Goal: Transaction & Acquisition: Purchase product/service

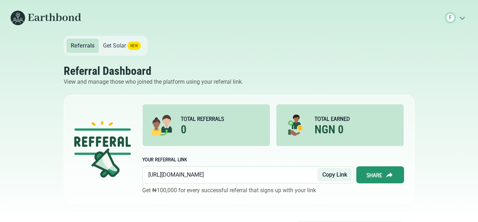
click at [338, 174] on button "Copy Link" at bounding box center [334, 174] width 34 height 13
click at [116, 47] on link "Get Solar NEW" at bounding box center [122, 46] width 46 height 14
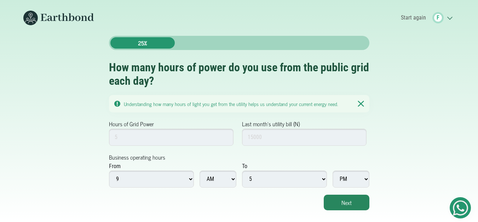
scroll to position [5, 0]
click at [216, 138] on input "Hours of Grid Power" at bounding box center [171, 136] width 125 height 17
type input "18"
click at [249, 132] on input "Last month's utility bill (N)" at bounding box center [304, 136] width 125 height 17
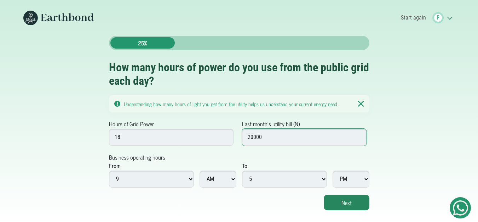
type input "20000"
click at [257, 176] on select "1 2 3 4 5 6 7 8 9 10 11 12" at bounding box center [284, 178] width 85 height 17
select select "12"
click at [242, 170] on select "1 2 3 4 5 6 7 8 9 10 11 12" at bounding box center [284, 178] width 85 height 17
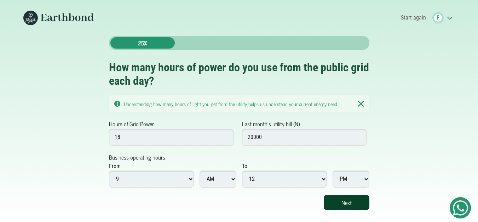
click at [357, 194] on button "Next" at bounding box center [347, 202] width 46 height 16
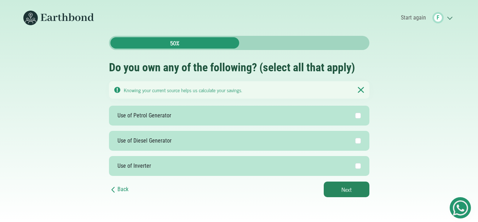
click at [232, 118] on label "Use of Petrol Generator" at bounding box center [239, 115] width 260 height 20
click at [355, 118] on input "Use of Petrol Generator" at bounding box center [358, 116] width 6 height 6
checkbox input "true"
click at [357, 184] on button "Next" at bounding box center [347, 189] width 46 height 16
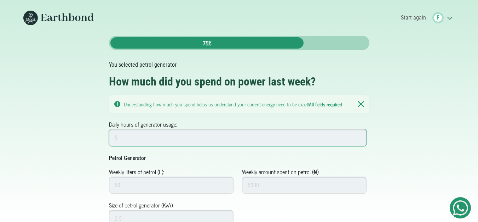
click at [335, 138] on input "Daily hours of generator usage:" at bounding box center [238, 137] width 258 height 17
type input "4"
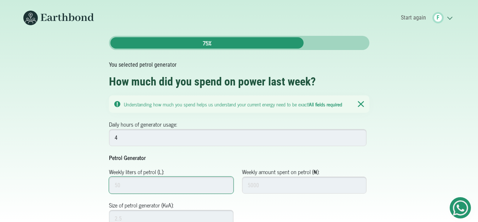
click at [171, 186] on input "Weekly liters of petrol (L):" at bounding box center [171, 184] width 125 height 17
type input "1"
type input "900"
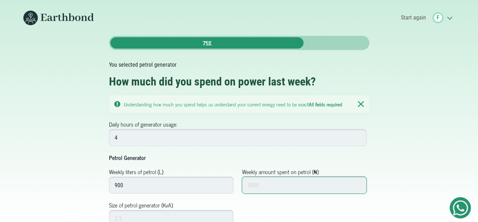
click at [248, 184] on input "Weekly amount spent on petrol (₦):" at bounding box center [304, 184] width 125 height 17
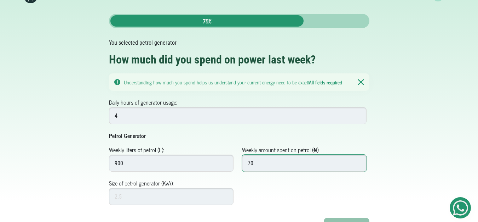
type input "7"
type input "12000"
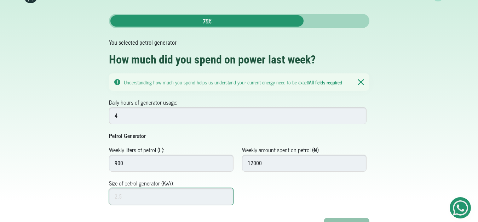
click at [190, 202] on input "Size of petrol generator (KvA):" at bounding box center [171, 196] width 125 height 17
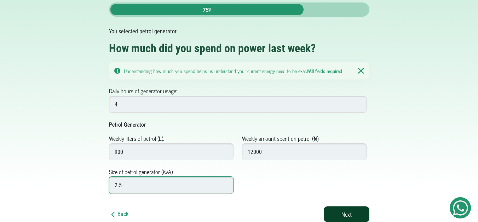
type input "2.5"
click at [339, 216] on button "Next" at bounding box center [347, 214] width 46 height 16
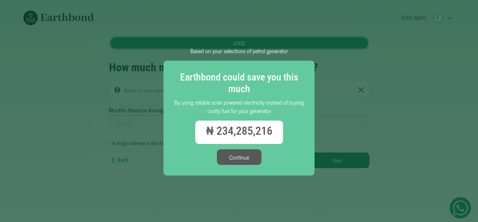
click at [247, 157] on button "Continue" at bounding box center [239, 157] width 45 height 16
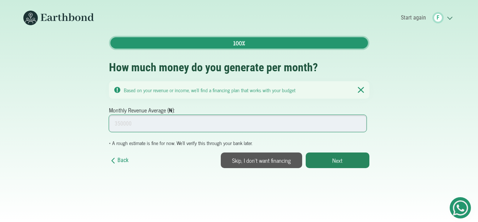
click at [127, 127] on input "Monthly Revenue Average (₦):" at bounding box center [238, 123] width 258 height 17
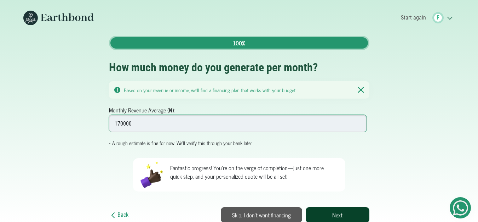
type input "170000"
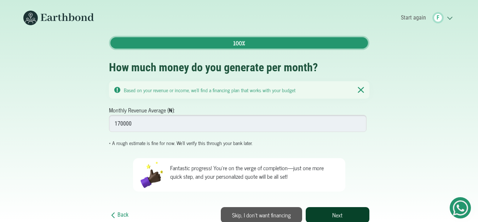
click at [342, 216] on button "Next" at bounding box center [338, 215] width 64 height 16
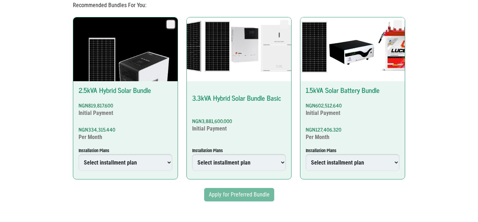
scroll to position [343, 0]
drag, startPoint x: 481, startPoint y: 59, endPoint x: 483, endPoint y: 195, distance: 135.9
click at [380, 158] on select "Select installment plan 12 Months Plan 6 Months Plan Outright Plan" at bounding box center [353, 162] width 94 height 17
select select "4739067000000466825"
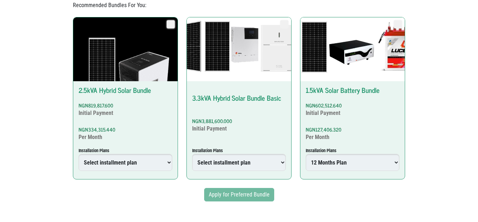
radio input "true"
click at [306, 154] on select "Select installment plan 12 Months Plan 6 Months Plan Outright Plan" at bounding box center [353, 162] width 94 height 17
type input "4739067000000466825"
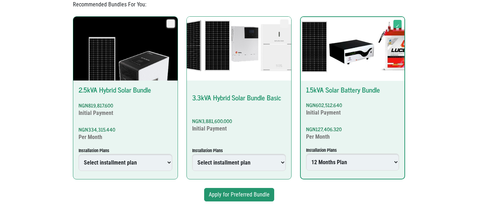
click at [281, 157] on select "Select installment plan Upfront Plan 6 Months Plan 12 Months Plan 18 Months Pla…" at bounding box center [239, 162] width 94 height 17
select select "4739067000001275249"
radio input "true"
click at [192, 154] on select "Select installment plan Upfront Plan 6 Months Plan 12 Months Plan 18 Months Pla…" at bounding box center [239, 162] width 94 height 17
type input "4739067000001275249"
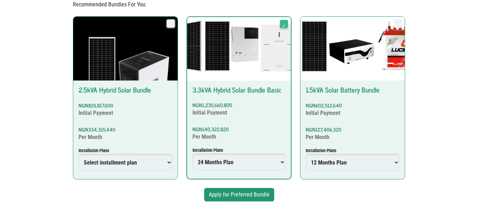
click at [168, 155] on select "Select installment plan 6 Months Plan 12 Months Plan Outright Plan" at bounding box center [126, 162] width 94 height 17
select select "4739067000001934054"
radio input "true"
click at [79, 154] on select "Select installment plan 6 Months Plan 12 Months Plan Outright Plan" at bounding box center [126, 162] width 94 height 17
type input "4739067000001934054"
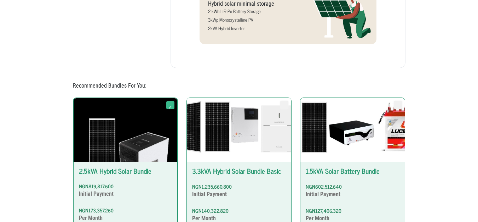
scroll to position [344, 0]
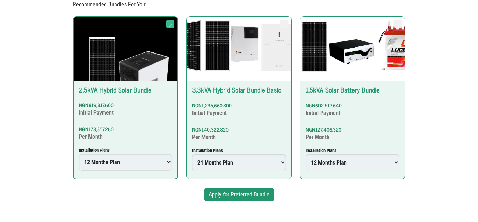
click at [225, 129] on div "NGN140,322.820 Per Month" at bounding box center [239, 134] width 94 height 16
click at [280, 19] on input "3.3kVA Hybrid Solar Bundle Basic NGN1,235,660.800 Initial Payment NGN140,322.82…" at bounding box center [280, 19] width 0 height 0
radio input "true"
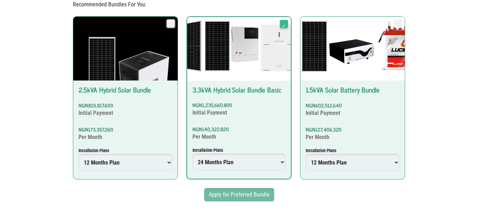
click at [120, 127] on p "NGN173,357.260" at bounding box center [126, 129] width 94 height 7
click at [166, 19] on input "2.5kVA Hybrid Solar Bundle NGN819,817.600 Initial Payment NGN173,357.260 Per Mo…" at bounding box center [166, 19] width 0 height 0
radio input "true"
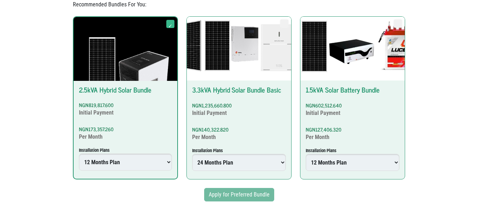
click at [218, 194] on div "Apply for Preferred Bundle" at bounding box center [239, 194] width 333 height 13
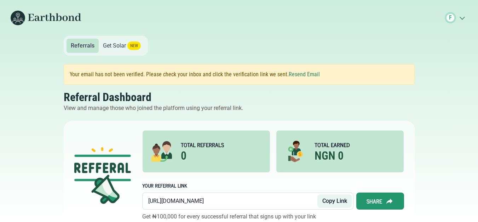
drag, startPoint x: 250, startPoint y: 202, endPoint x: 144, endPoint y: 202, distance: 106.5
click at [144, 202] on div "[URL][DOMAIN_NAME] Copy Link" at bounding box center [247, 200] width 211 height 17
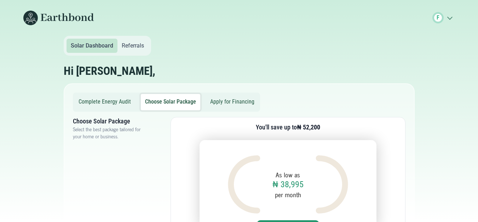
click at [451, 13] on div "F .cls-1{fill:none;stroke:#3c7b65;stroke-linecap:round;stroke-linejoin:round;st…" at bounding box center [443, 17] width 23 height 11
click at [451, 17] on icon ".cls-1{fill:none;stroke:#3c7b65;stroke-linecap:round;stroke-linejoin:round;stro…" at bounding box center [449, 17] width 11 height 7
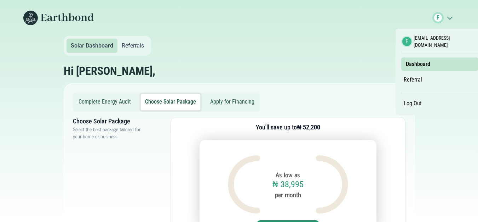
click at [412, 74] on link "Referral" at bounding box center [412, 80] width 23 height 12
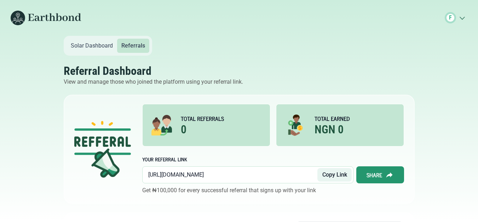
click at [90, 50] on link "Solar Dashboard" at bounding box center [92, 46] width 51 height 14
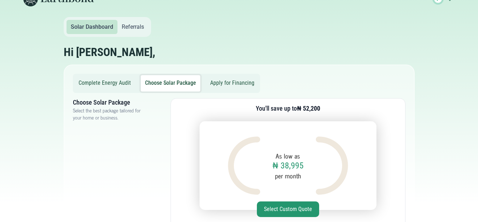
scroll to position [18, 0]
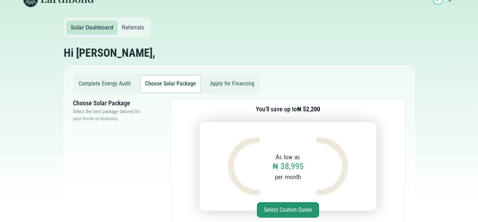
drag, startPoint x: 479, startPoint y: 69, endPoint x: 483, endPoint y: 76, distance: 7.8
click at [478, 76] on html "F .cls-1{fill:none;stroke:#3c7b65;stroke-linecap:round;stroke-linejoin:round;st…" at bounding box center [239, 93] width 478 height 222
click at [113, 84] on button "Complete Energy Audit" at bounding box center [104, 84] width 61 height 16
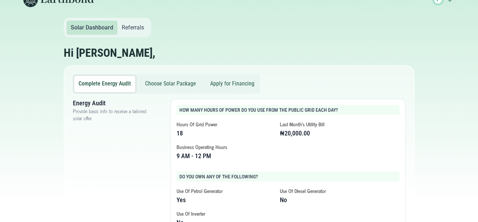
click at [104, 29] on link "Solar Dashboard" at bounding box center [92, 28] width 51 height 14
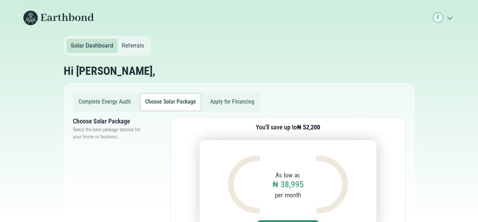
click at [50, 16] on img at bounding box center [58, 18] width 71 height 15
